Goal: Information Seeking & Learning: Learn about a topic

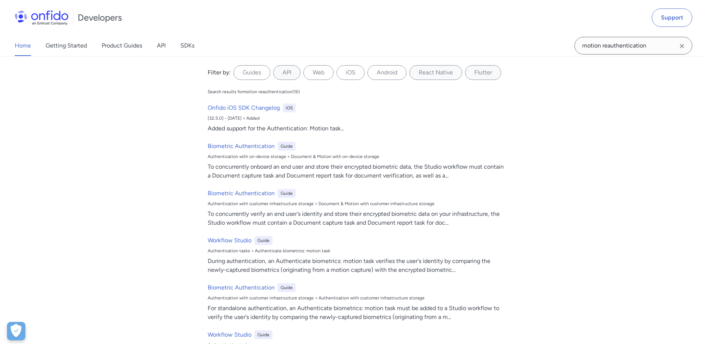
click at [580, 49] on input "motion reauthentication" at bounding box center [633, 46] width 118 height 18
type input "watchlist"
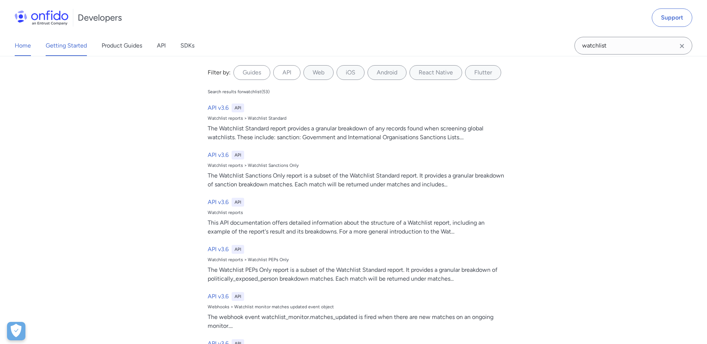
click at [81, 46] on link "Getting Started" at bounding box center [66, 45] width 41 height 21
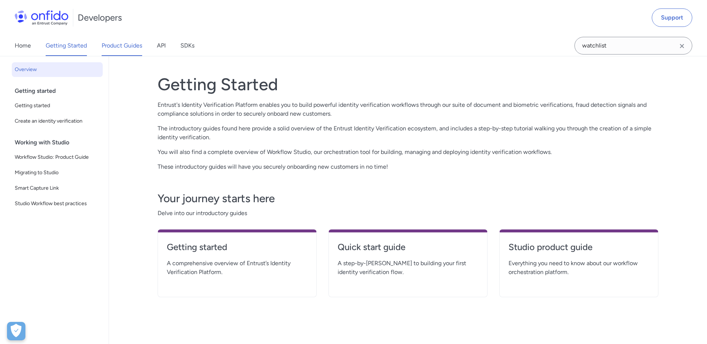
click at [119, 52] on link "Product Guides" at bounding box center [122, 45] width 40 height 21
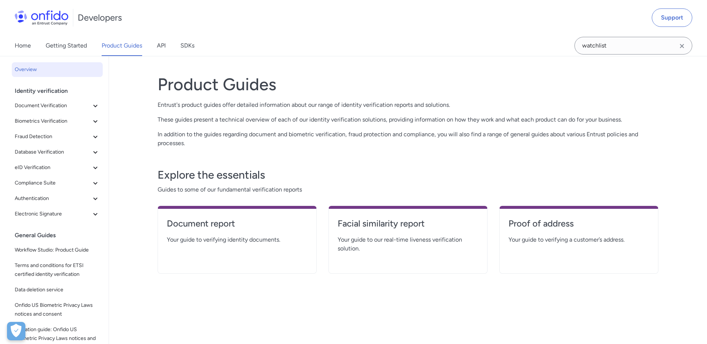
scroll to position [15, 0]
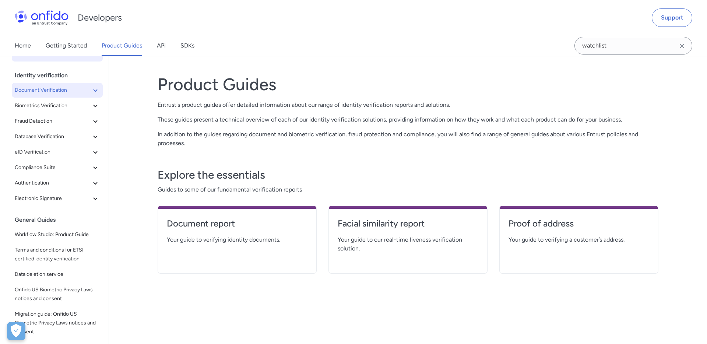
click at [75, 89] on span "Document Verification" at bounding box center [53, 90] width 76 height 9
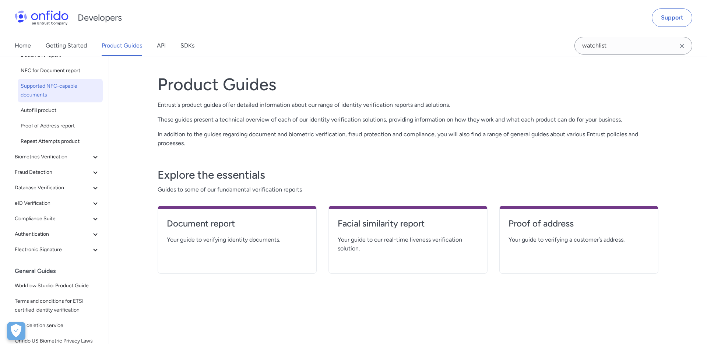
scroll to position [75, 0]
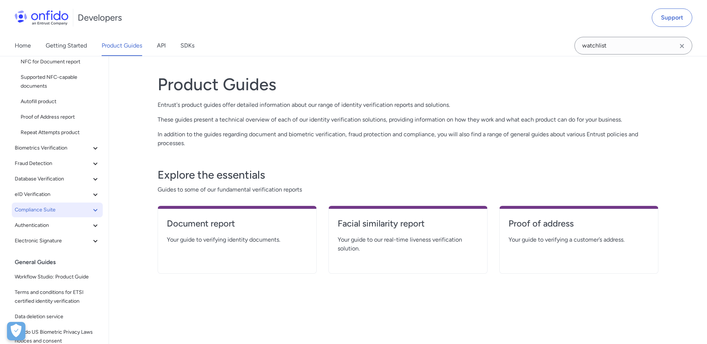
click at [92, 207] on icon at bounding box center [95, 209] width 9 height 9
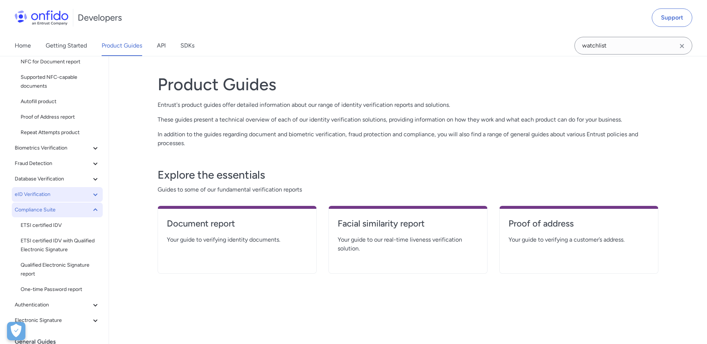
click at [88, 190] on span "eID Verification" at bounding box center [53, 194] width 76 height 9
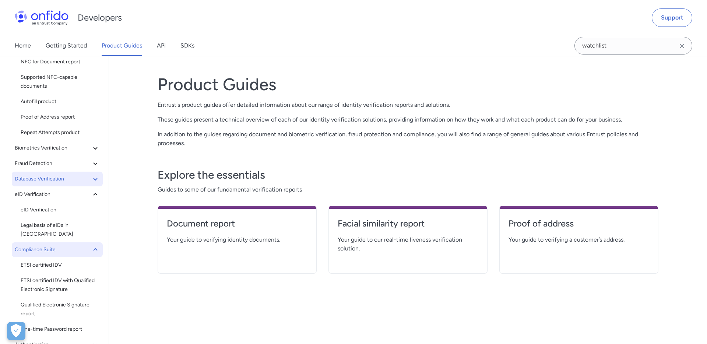
click at [91, 174] on button "Database Verification" at bounding box center [57, 179] width 91 height 15
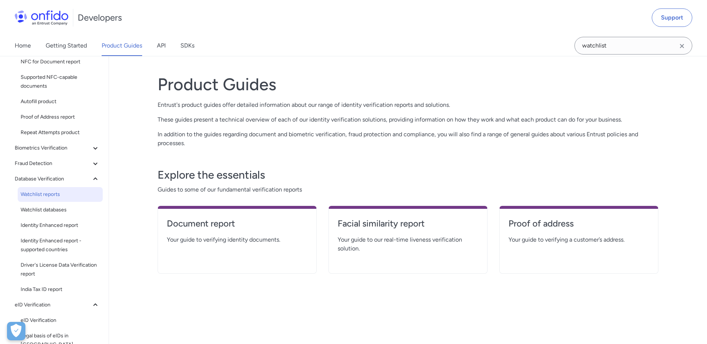
click at [82, 197] on span "Watchlist reports" at bounding box center [60, 194] width 79 height 9
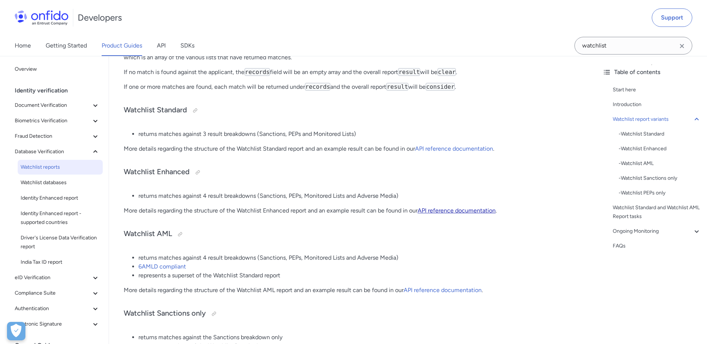
scroll to position [209, 0]
click at [442, 290] on link "API reference documentation" at bounding box center [442, 290] width 78 height 7
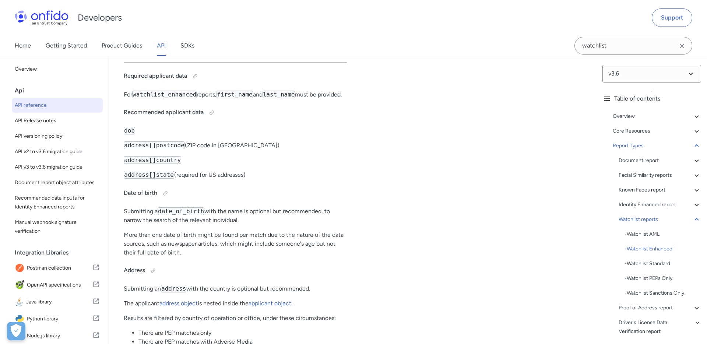
scroll to position [44716, 0]
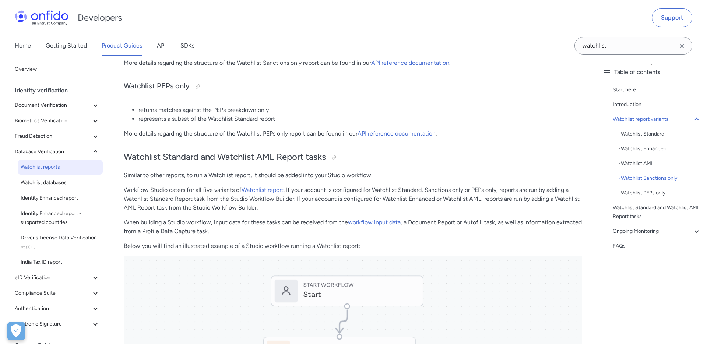
scroll to position [508, 0]
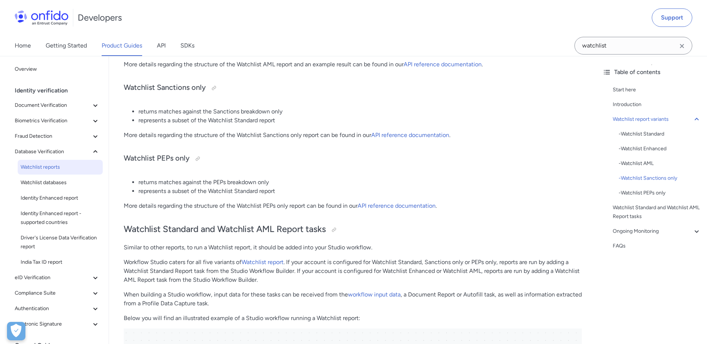
scroll to position [435, 0]
